Goal: Book appointment/travel/reservation

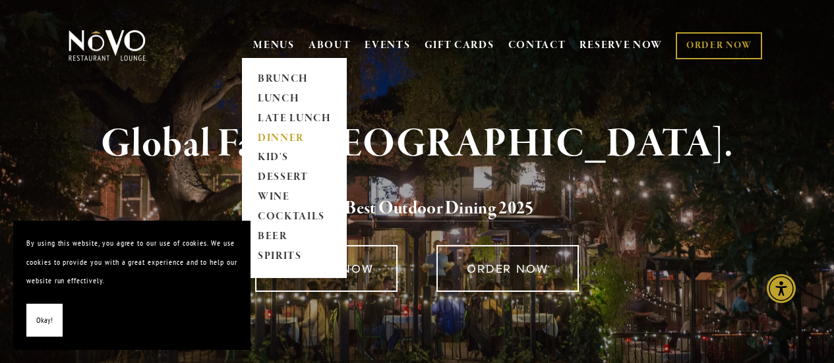
click at [279, 140] on link "DINNER" at bounding box center [294, 139] width 82 height 20
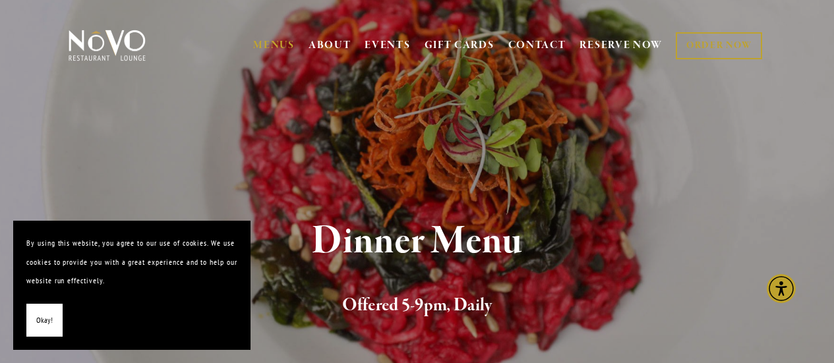
click at [35, 317] on button "Okay!" at bounding box center [44, 321] width 36 height 34
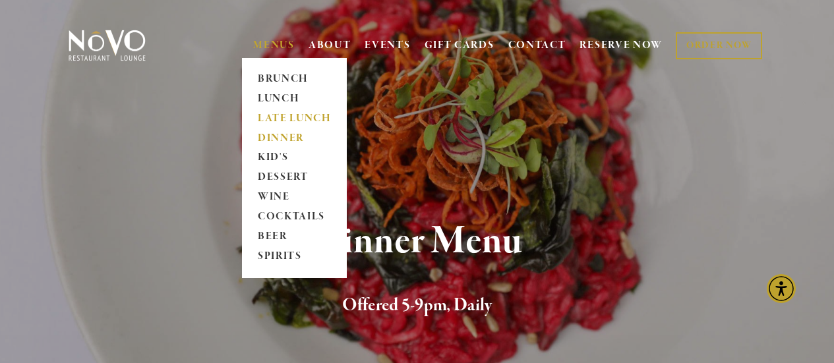
click at [301, 119] on link "LATE LUNCH" at bounding box center [294, 119] width 82 height 20
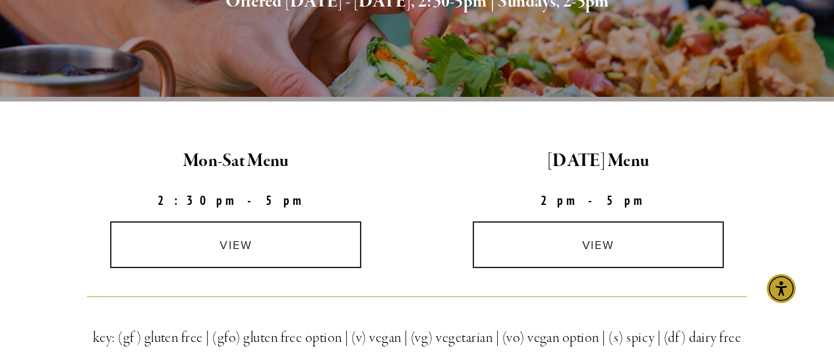
scroll to position [310, 0]
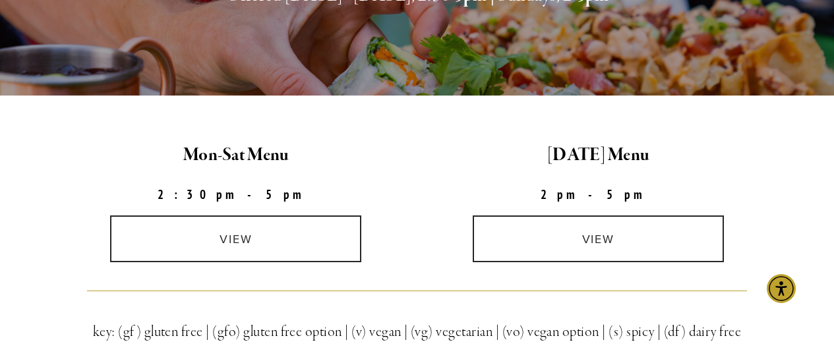
click at [268, 243] on link "view" at bounding box center [235, 239] width 251 height 47
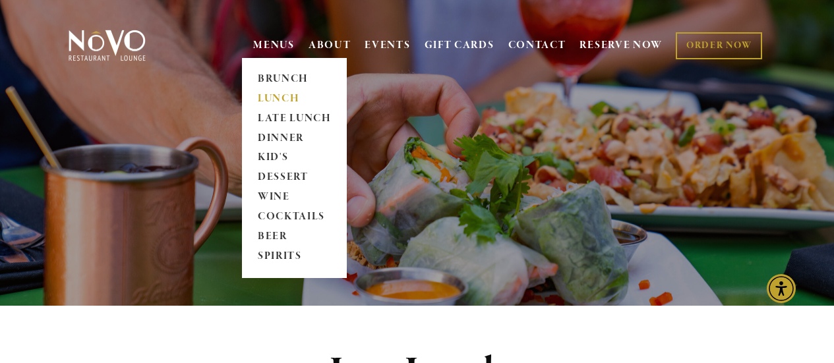
click at [285, 97] on link "LUNCH" at bounding box center [294, 99] width 82 height 20
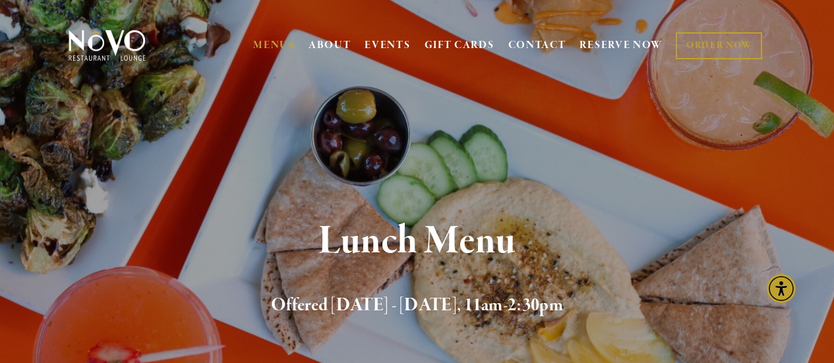
click at [606, 43] on link "RESERVE NOW" at bounding box center [620, 45] width 83 height 25
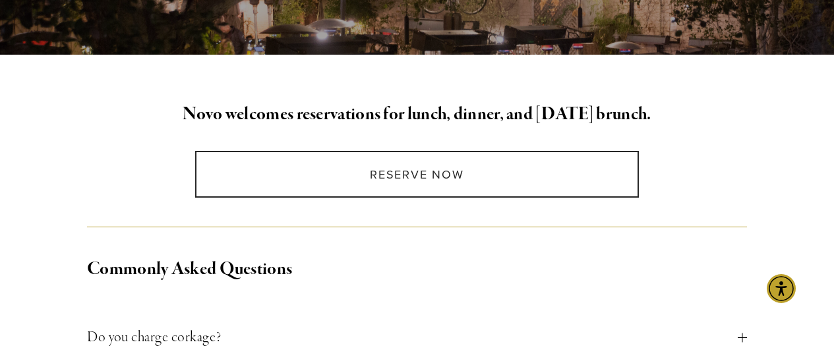
scroll to position [295, 0]
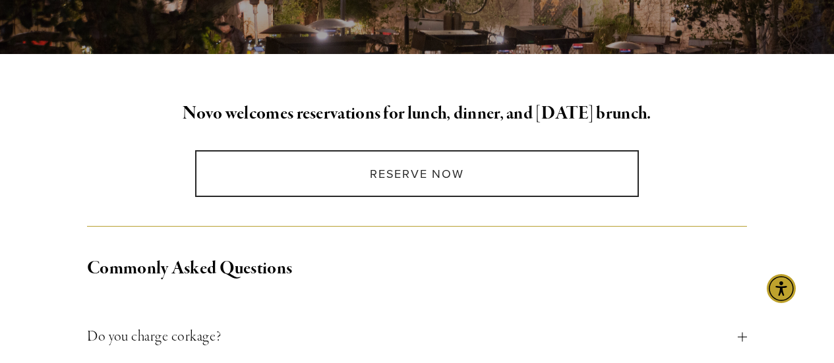
click at [479, 177] on link "Reserve Now" at bounding box center [417, 173] width 444 height 47
